Goal: Ask a question

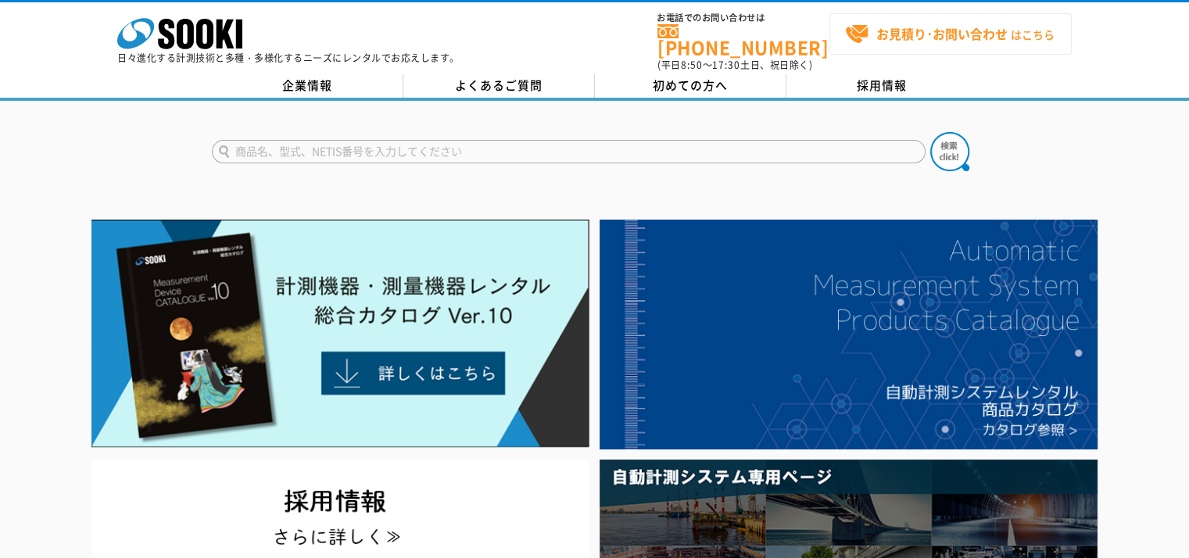
click at [902, 34] on strong "お見積り･お問い合わせ" at bounding box center [941, 33] width 131 height 19
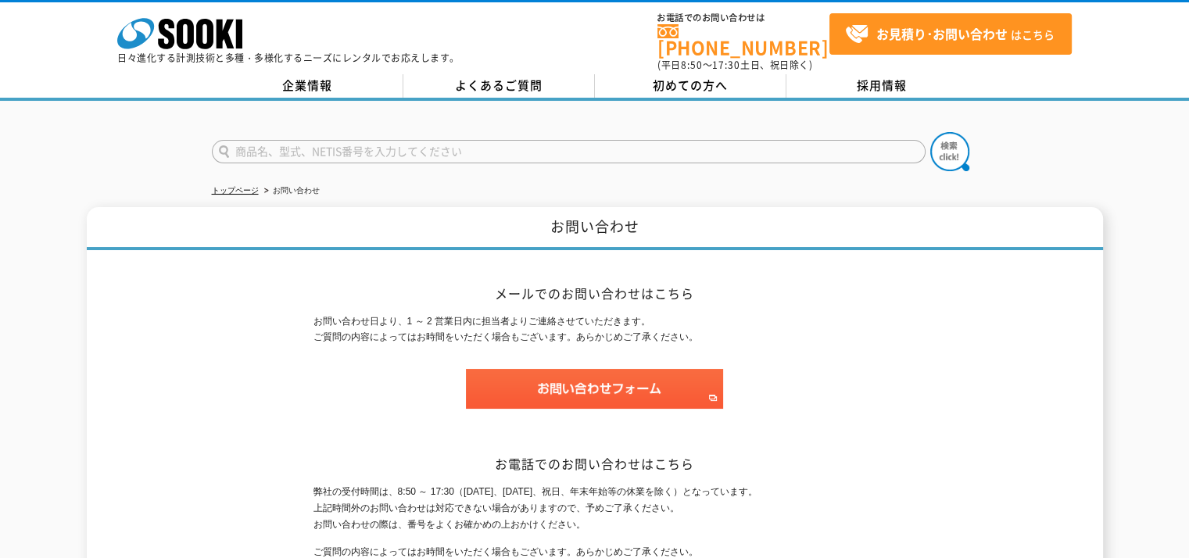
click at [503, 57] on div "株式会社 ソーキ spMenu 日々進化する計測技術と多種・多様化するニーズにレンタルでお応えします。 お電話でのお問い合わせは 0120-856-990 (…" at bounding box center [594, 37] width 1189 height 70
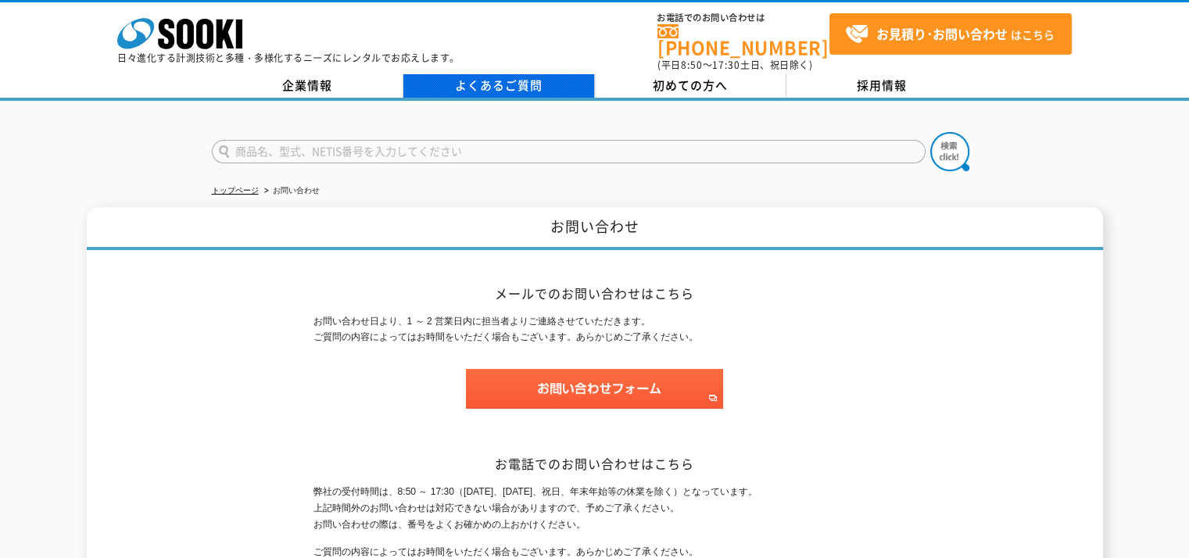
click at [498, 74] on link "よくあるご質問" at bounding box center [499, 85] width 192 height 23
